Goal: Information Seeking & Learning: Learn about a topic

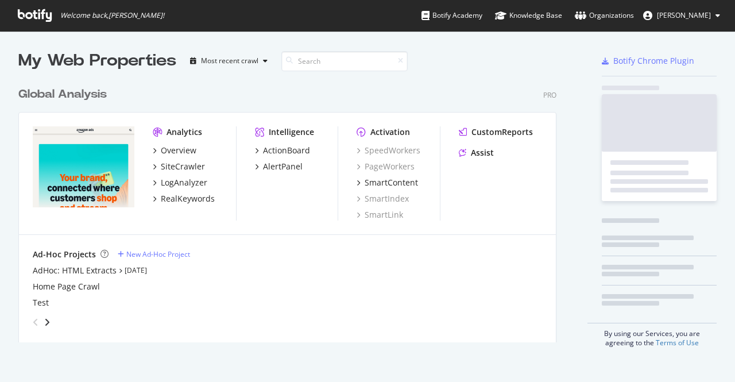
scroll to position [261, 538]
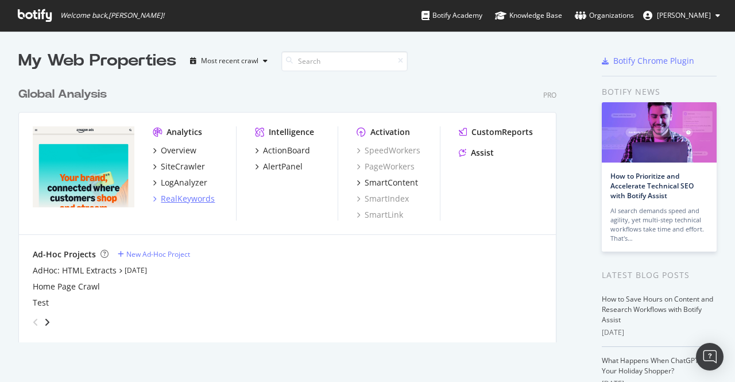
click at [206, 204] on div "RealKeywords" at bounding box center [188, 198] width 54 height 11
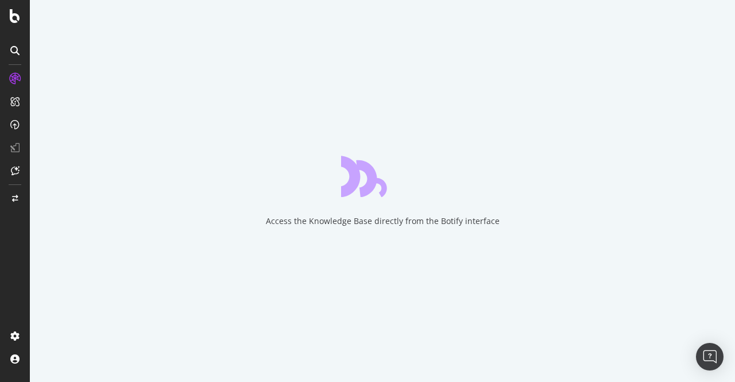
click at [206, 204] on div "Access the Knowledge Base directly from the Botify interface" at bounding box center [382, 191] width 705 height 382
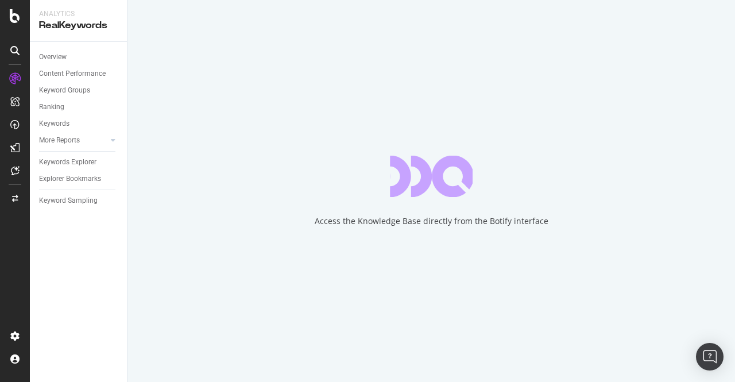
click at [72, 165] on div "Keywords Explorer" at bounding box center [67, 162] width 57 height 12
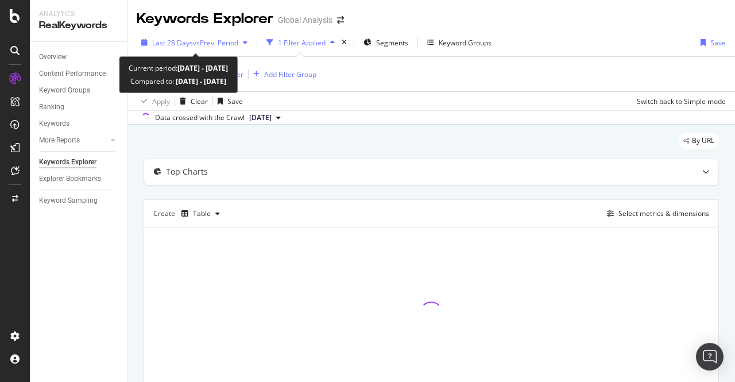
click at [226, 38] on span "vs Prev. Period" at bounding box center [215, 43] width 45 height 10
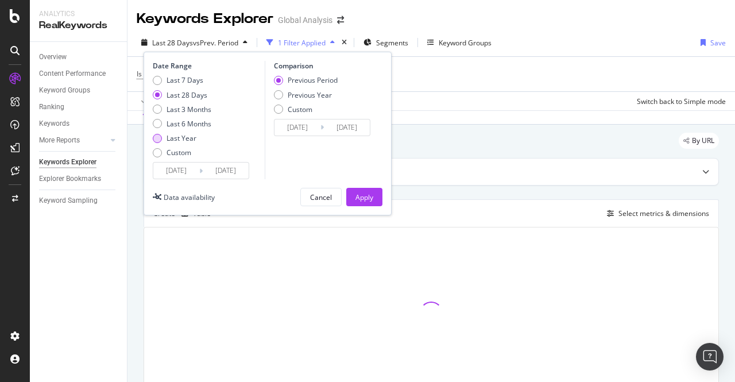
click at [173, 140] on div "Last Year" at bounding box center [182, 138] width 30 height 10
type input "[DATE]"
click at [362, 186] on div "Date Range Last 7 Days Last 28 Days Last 3 Months Last 6 Months Last Year Custo…" at bounding box center [268, 134] width 248 height 164
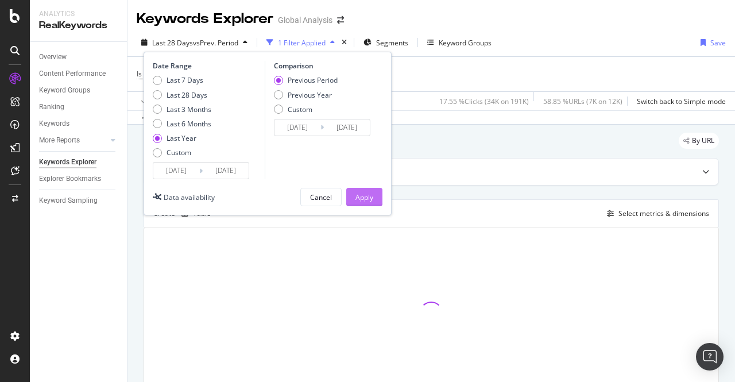
click at [362, 196] on div "Apply" at bounding box center [365, 197] width 18 height 10
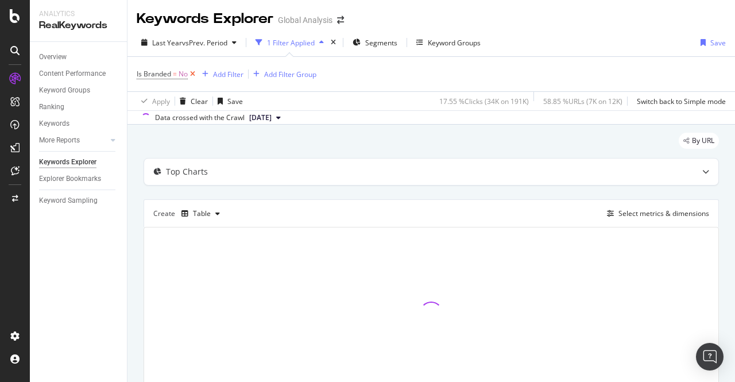
click at [196, 76] on icon at bounding box center [193, 73] width 10 height 11
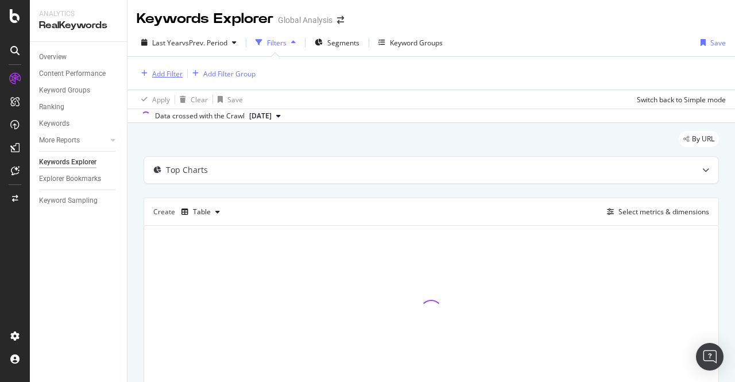
click at [175, 78] on div "Add Filter" at bounding box center [160, 73] width 46 height 13
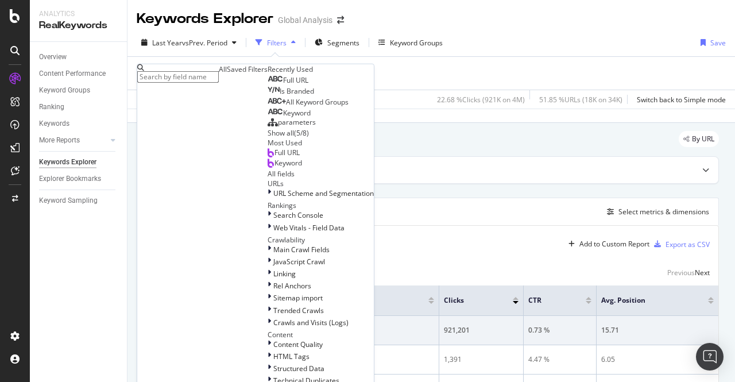
click at [268, 118] on div "Keyword" at bounding box center [289, 113] width 43 height 9
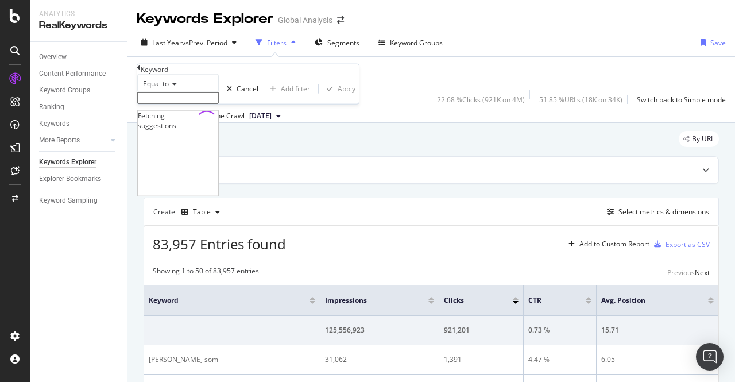
click at [184, 104] on input "text" at bounding box center [178, 97] width 82 height 11
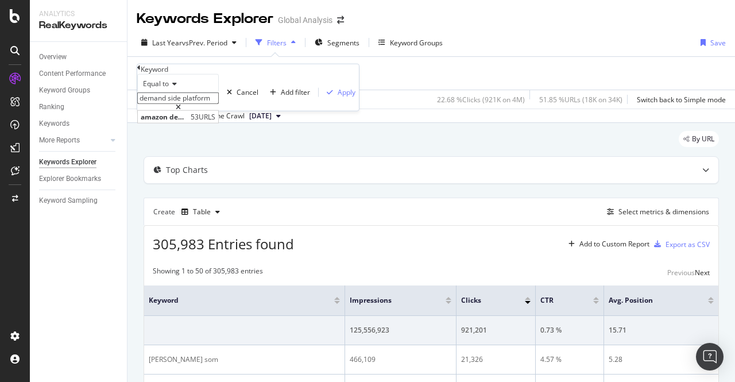
type input "demand side platform"
click at [240, 74] on div "Keyword" at bounding box center [248, 69] width 222 height 10
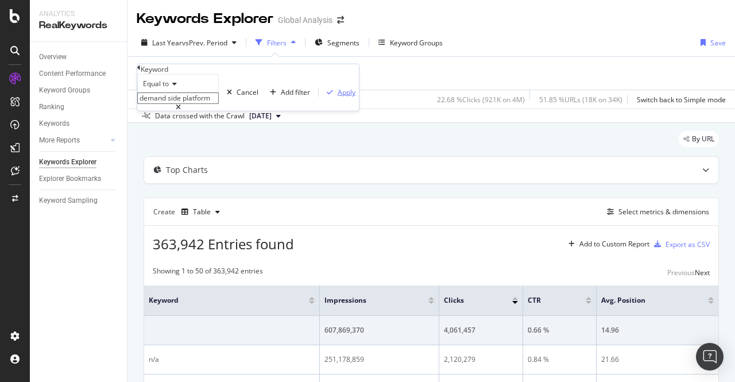
click at [338, 97] on div "Apply" at bounding box center [347, 92] width 18 height 10
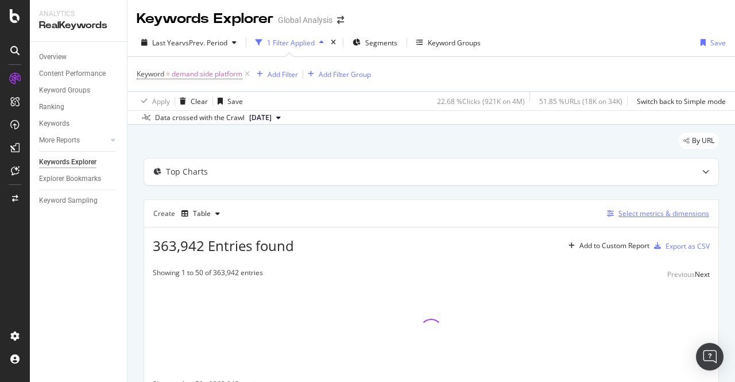
click at [619, 212] on div "Select metrics & dimensions" at bounding box center [664, 214] width 91 height 10
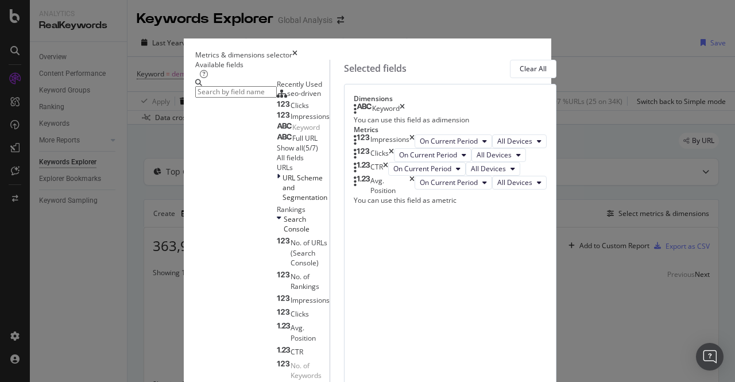
click at [298, 50] on icon "times" at bounding box center [294, 55] width 5 height 10
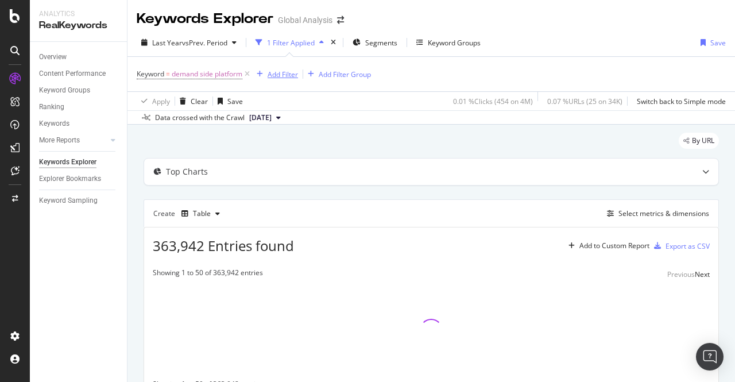
click at [288, 78] on div "Add Filter" at bounding box center [283, 75] width 30 height 10
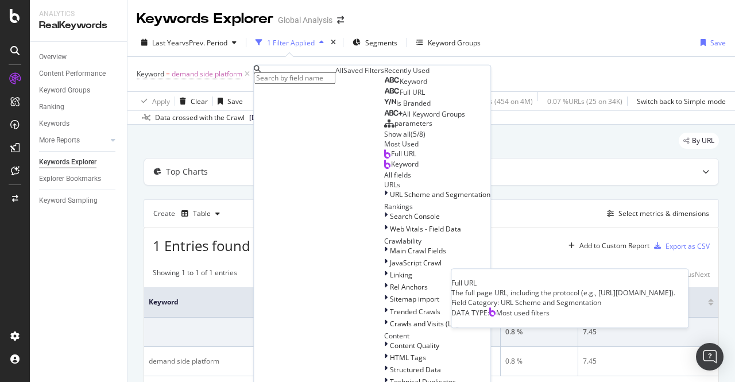
click at [391, 158] on span "Full URL" at bounding box center [403, 153] width 25 height 10
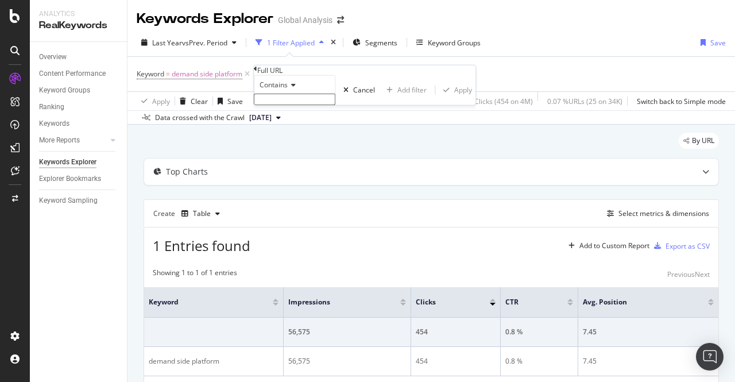
click at [298, 105] on input "text" at bounding box center [295, 99] width 82 height 11
type input "amazon-dsp"
click at [388, 112] on div "Contains amazon-dsp Cancel Add filter Apply" at bounding box center [365, 93] width 222 height 37
click at [454, 98] on div "Apply" at bounding box center [463, 93] width 18 height 10
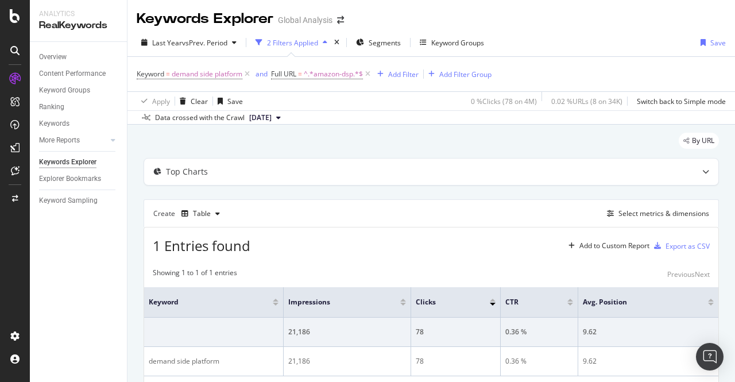
scroll to position [58, 0]
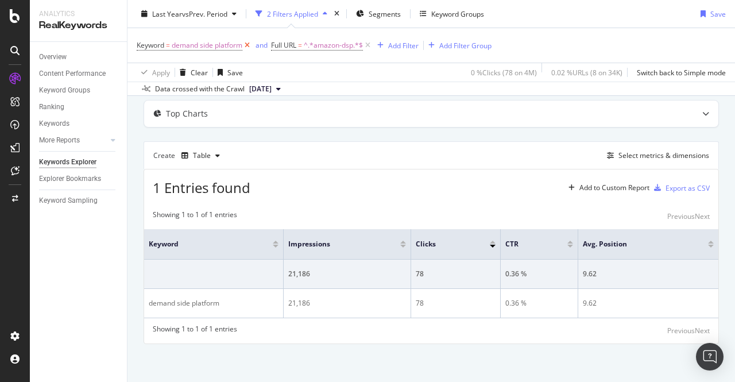
click at [246, 47] on icon at bounding box center [247, 45] width 10 height 11
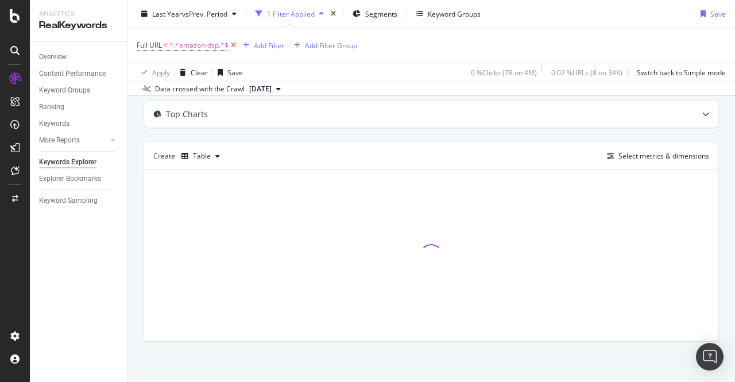
scroll to position [56, 0]
click at [277, 42] on div "Add Filter" at bounding box center [269, 45] width 30 height 10
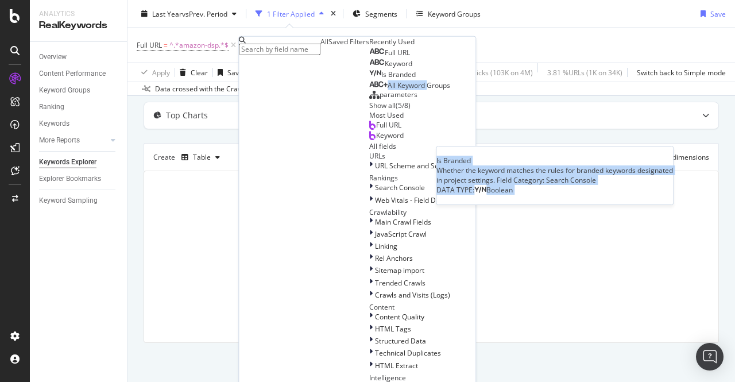
click at [369, 110] on div "Full URL Keyword Is Branded Is Branded Whether the keyword matches the rules fo…" at bounding box center [422, 79] width 106 height 64
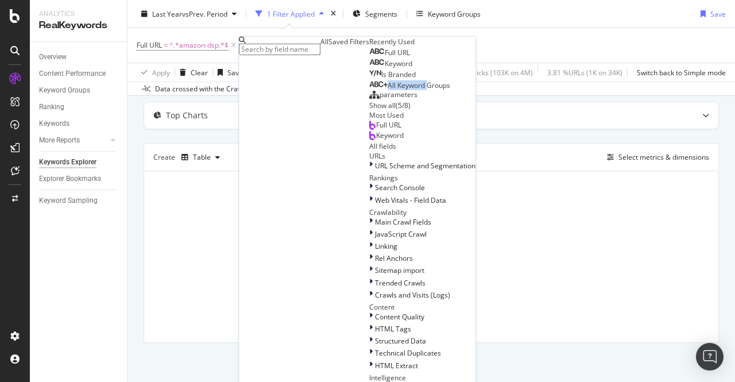
click at [369, 79] on div "Is Branded" at bounding box center [392, 74] width 47 height 9
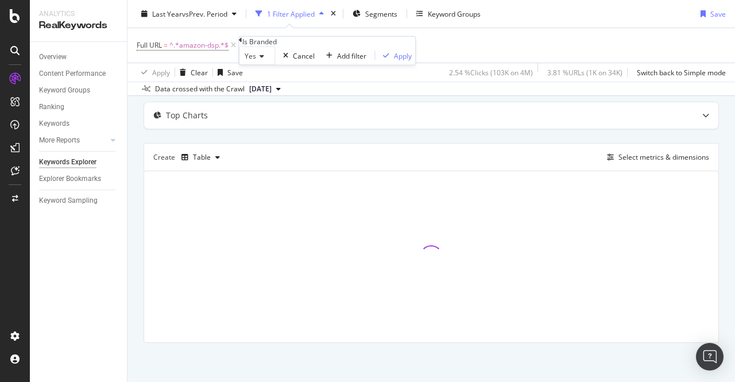
click at [256, 61] on span "Yes" at bounding box center [250, 56] width 11 height 10
click at [263, 89] on div "No" at bounding box center [257, 83] width 35 height 12
click at [365, 65] on div "No Cancel Add filter Apply" at bounding box center [326, 56] width 174 height 18
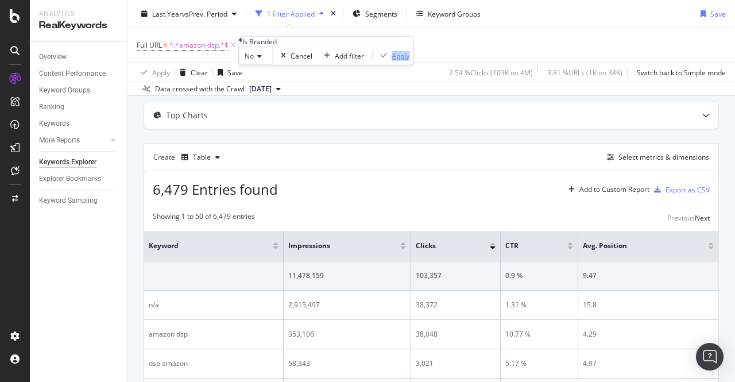
click at [392, 60] on div "Apply" at bounding box center [401, 56] width 18 height 10
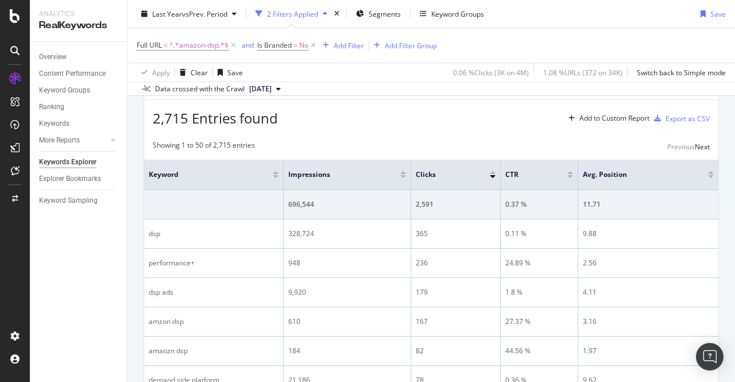
scroll to position [129, 0]
